Goal: Entertainment & Leisure: Consume media (video, audio)

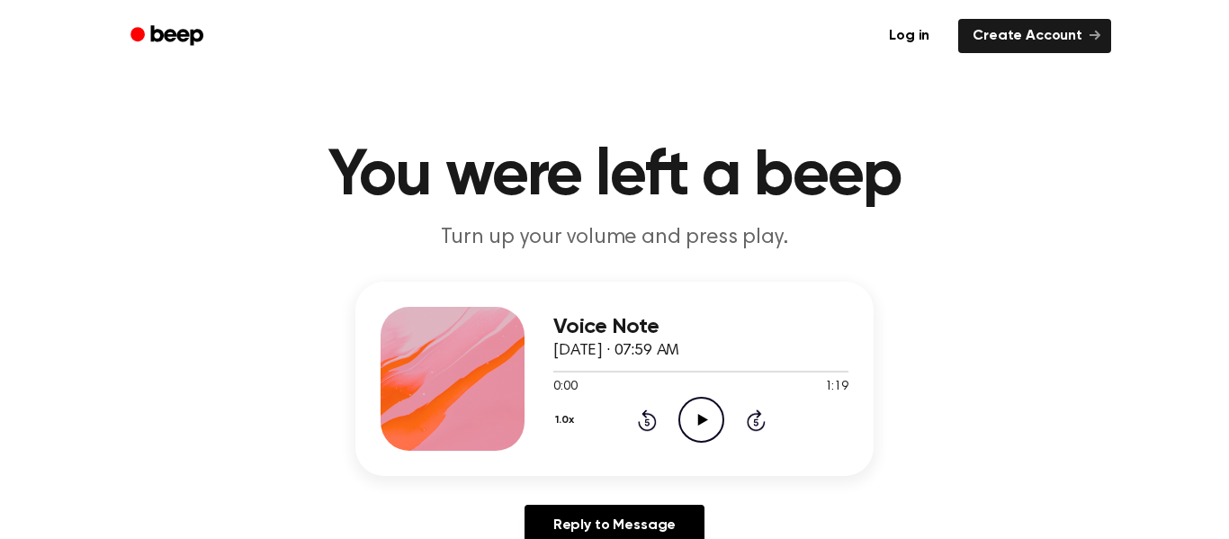
click at [695, 403] on icon "Play Audio" at bounding box center [701, 420] width 46 height 46
click at [698, 421] on icon at bounding box center [701, 420] width 8 height 12
click at [697, 420] on icon at bounding box center [702, 420] width 10 height 12
click at [700, 419] on icon at bounding box center [702, 420] width 10 height 12
